Goal: Transaction & Acquisition: Purchase product/service

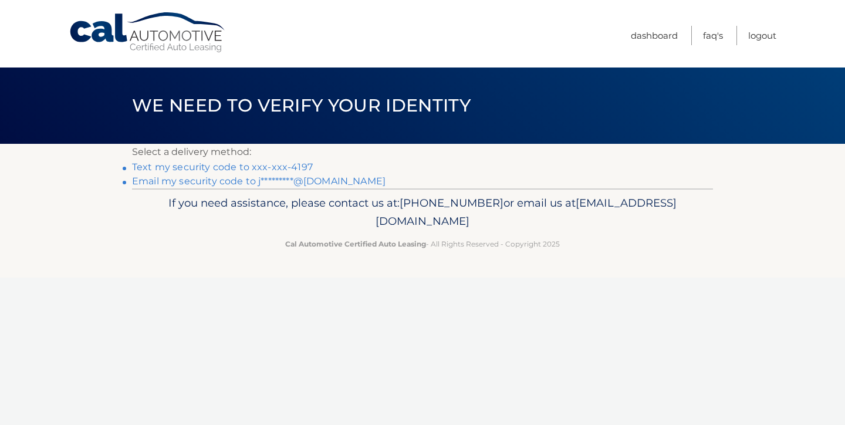
click at [260, 168] on link "Text my security code to xxx-xxx-4197" at bounding box center [222, 166] width 181 height 11
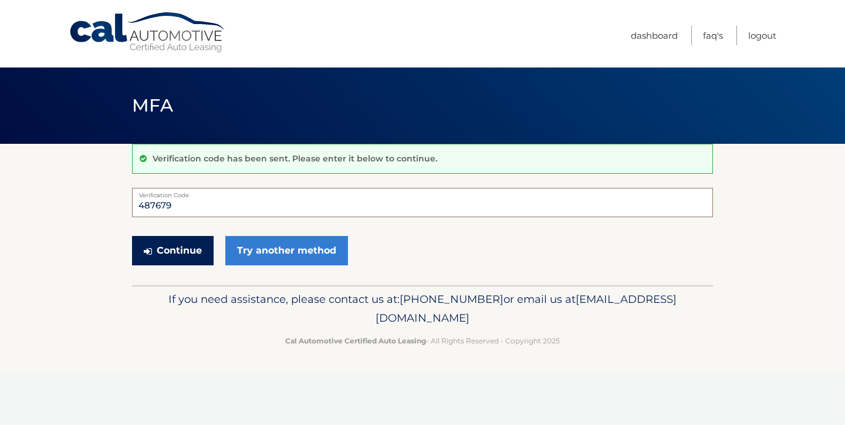
type input "487679"
click at [172, 250] on button "Continue" at bounding box center [173, 250] width 82 height 29
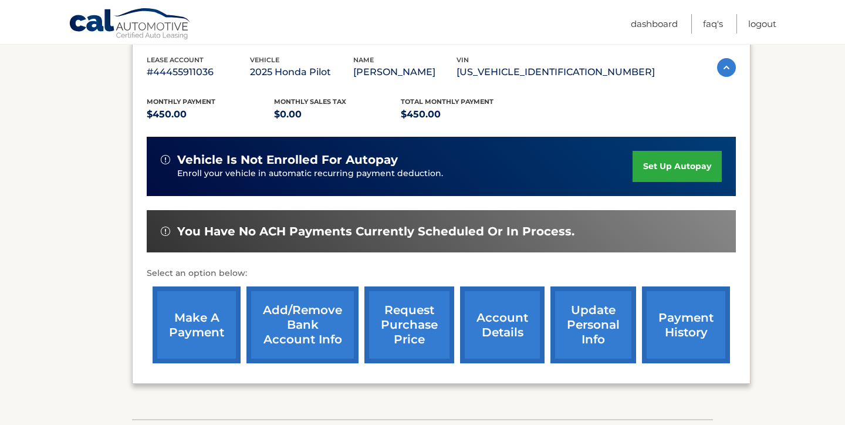
scroll to position [209, 0]
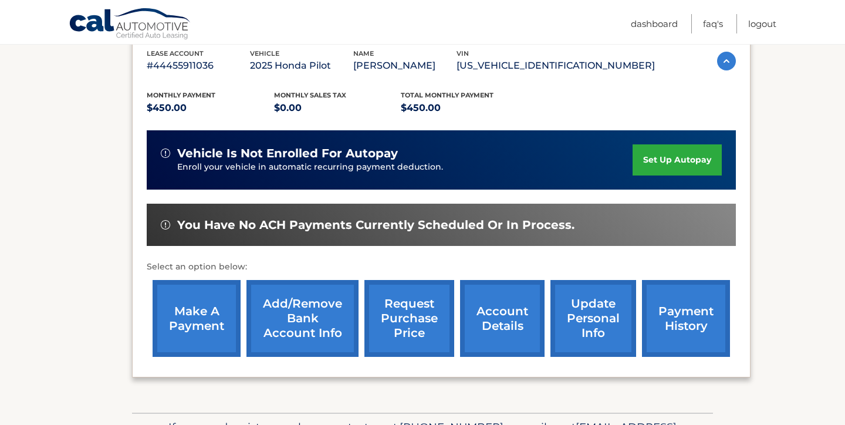
click at [188, 319] on link "make a payment" at bounding box center [197, 318] width 88 height 77
click at [198, 317] on link "make a payment" at bounding box center [197, 318] width 88 height 77
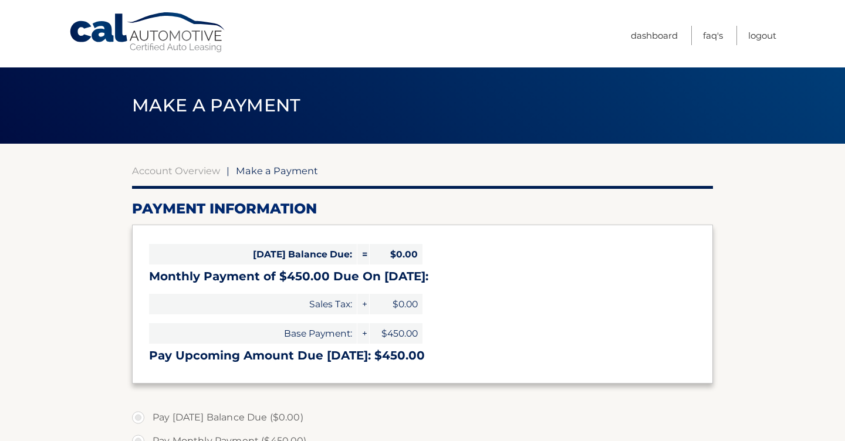
select select "N2M0NTYwNTMtNzIwYS00YWI3LTg3YzYtZGI4MGYwYTIwYWJk"
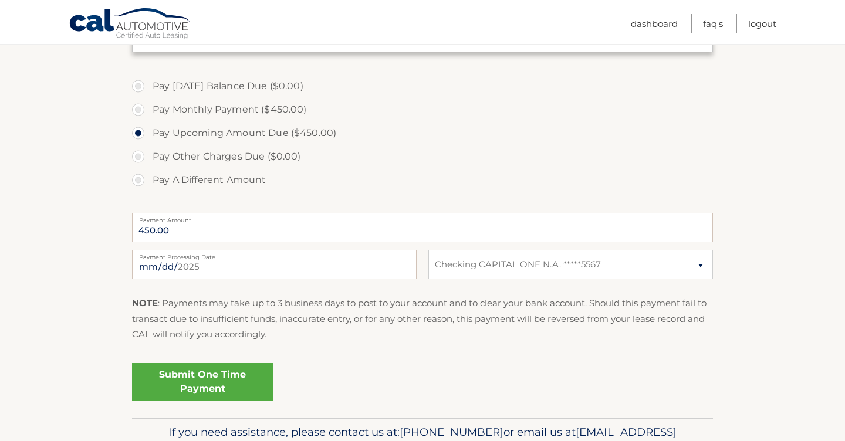
scroll to position [332, 0]
click at [201, 384] on link "Submit One Time Payment" at bounding box center [202, 382] width 141 height 38
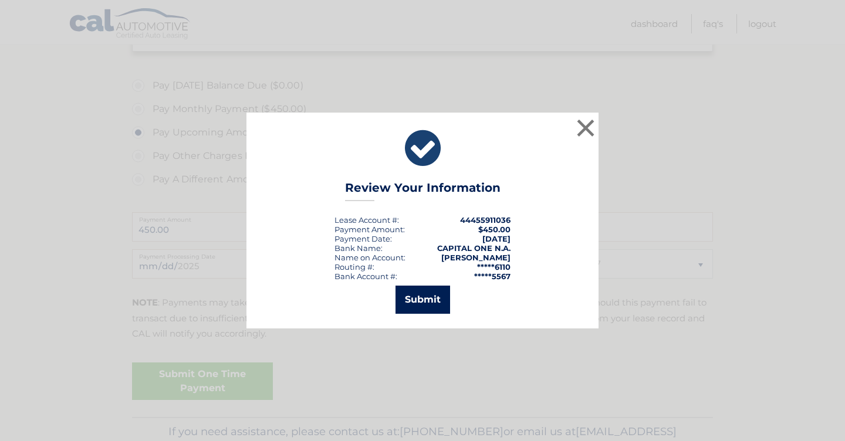
click at [411, 308] on button "Submit" at bounding box center [422, 300] width 55 height 28
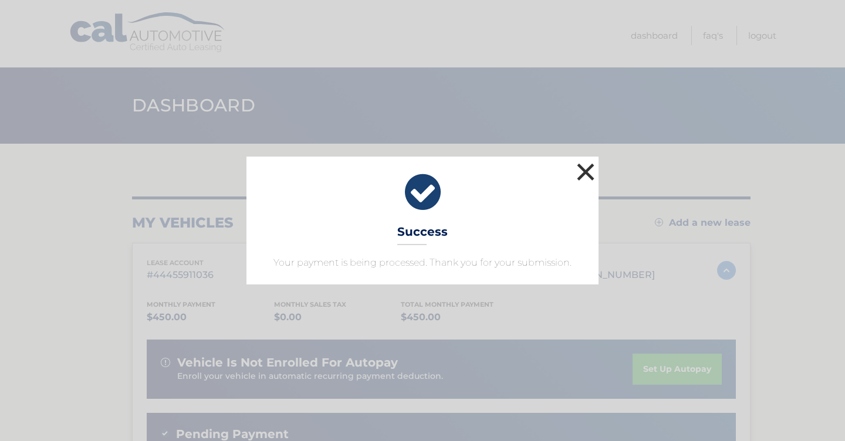
click at [593, 172] on button "×" at bounding box center [585, 171] width 23 height 23
